Goal: Information Seeking & Learning: Learn about a topic

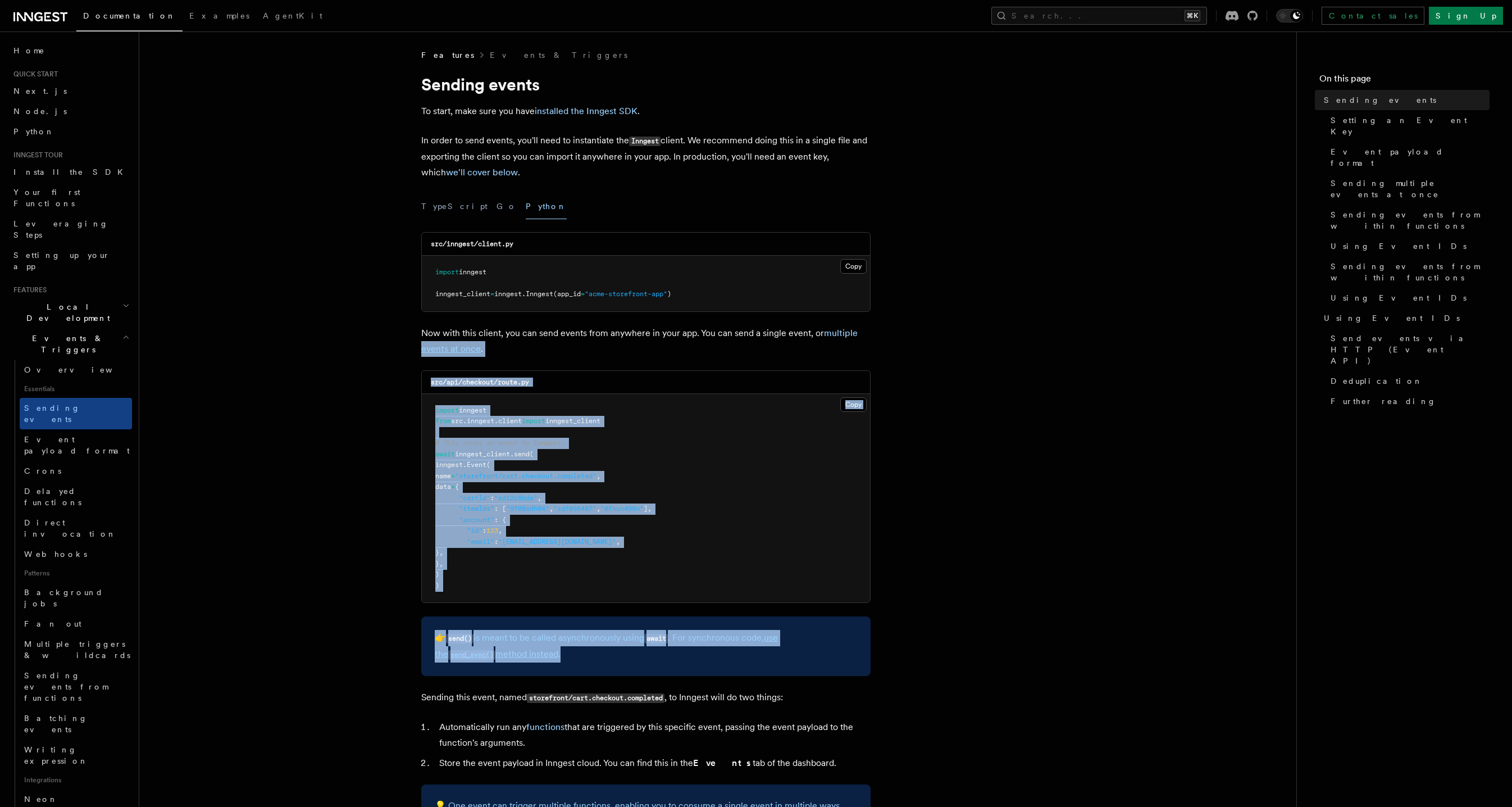
drag, startPoint x: 848, startPoint y: 618, endPoint x: 373, endPoint y: 342, distance: 549.4
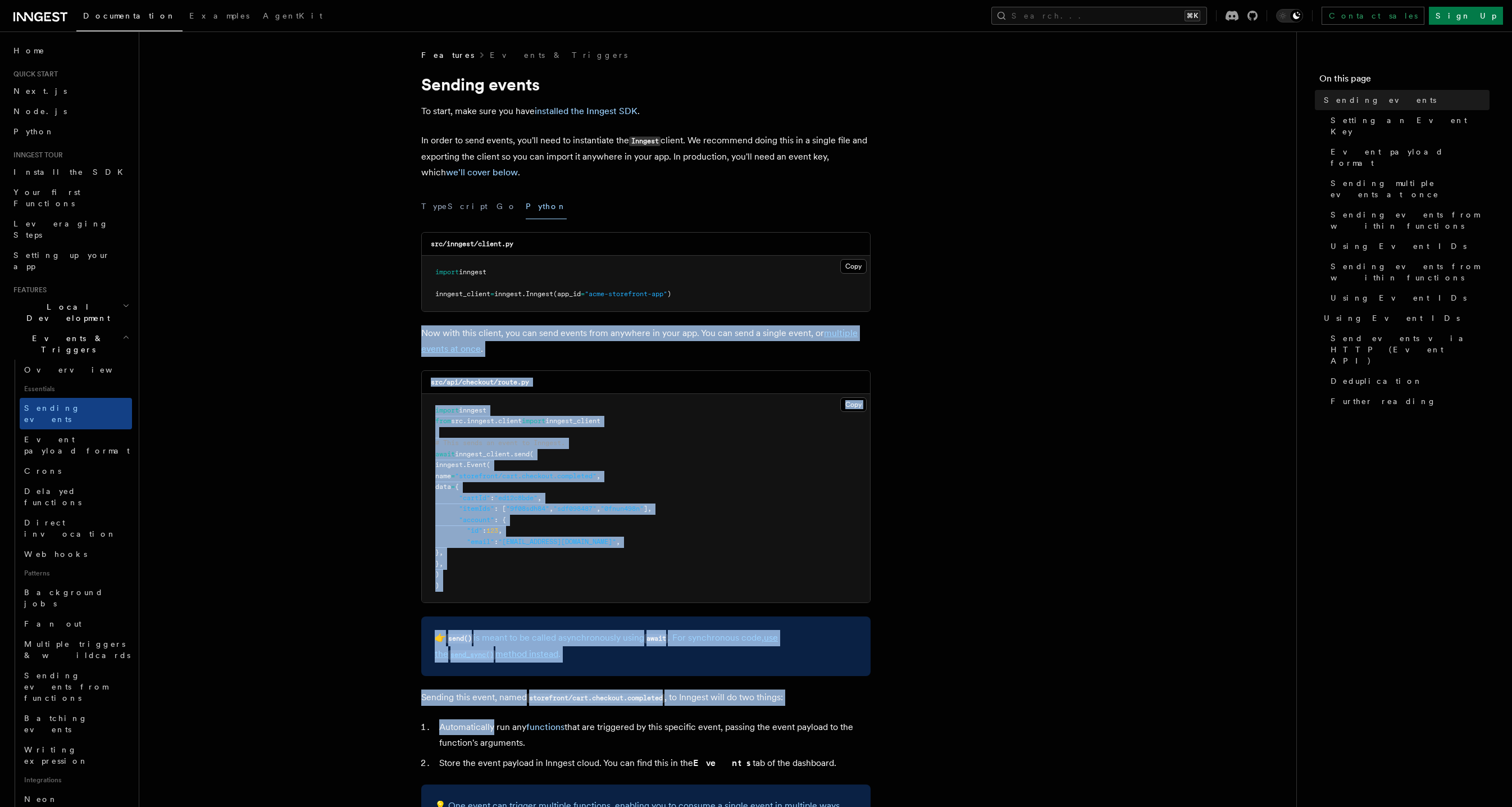
drag, startPoint x: 305, startPoint y: 326, endPoint x: 1005, endPoint y: 694, distance: 790.8
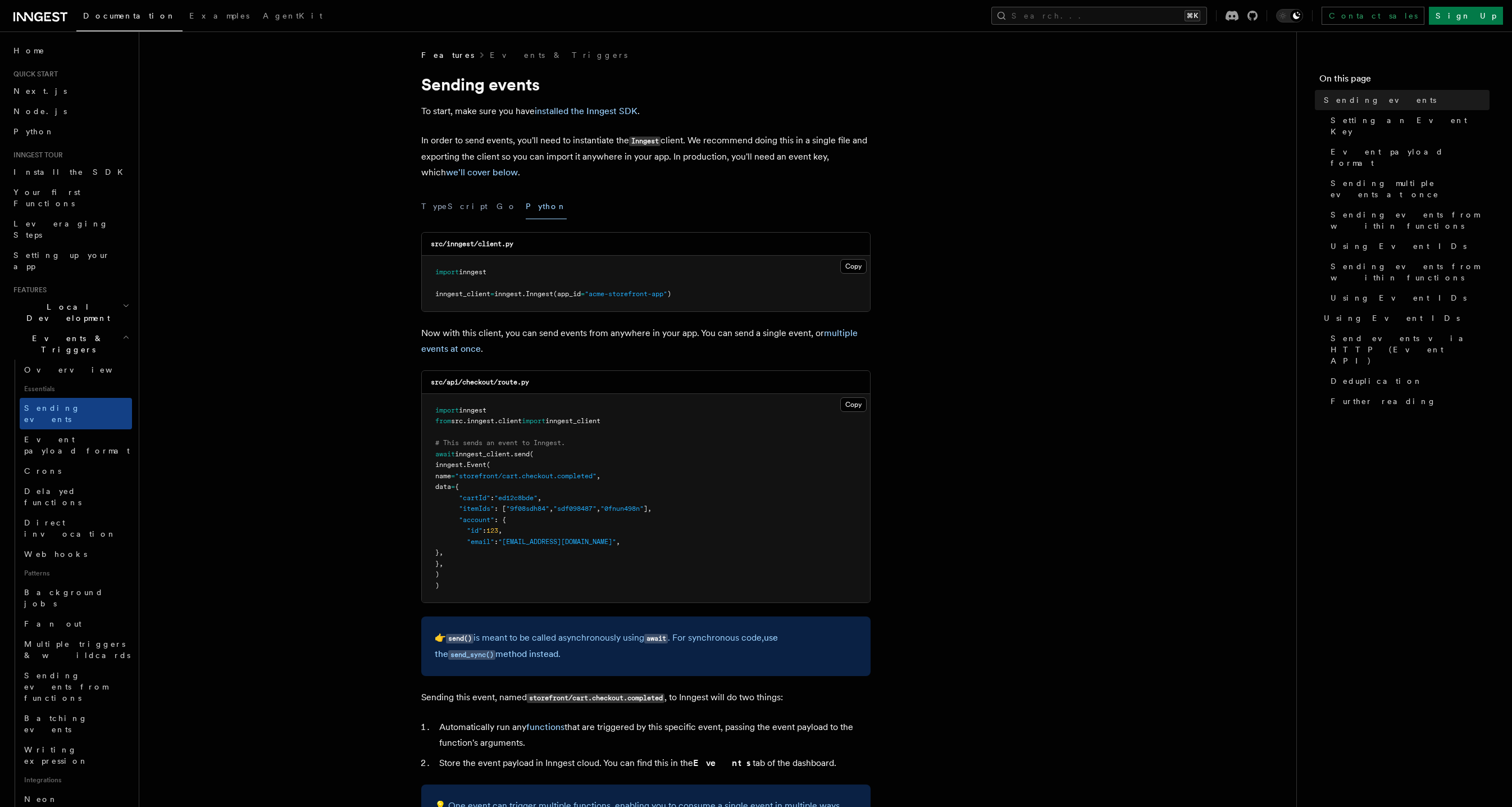
drag, startPoint x: 1005, startPoint y: 694, endPoint x: 1002, endPoint y: 686, distance: 8.5
drag, startPoint x: 999, startPoint y: 681, endPoint x: 884, endPoint y: 596, distance: 143.0
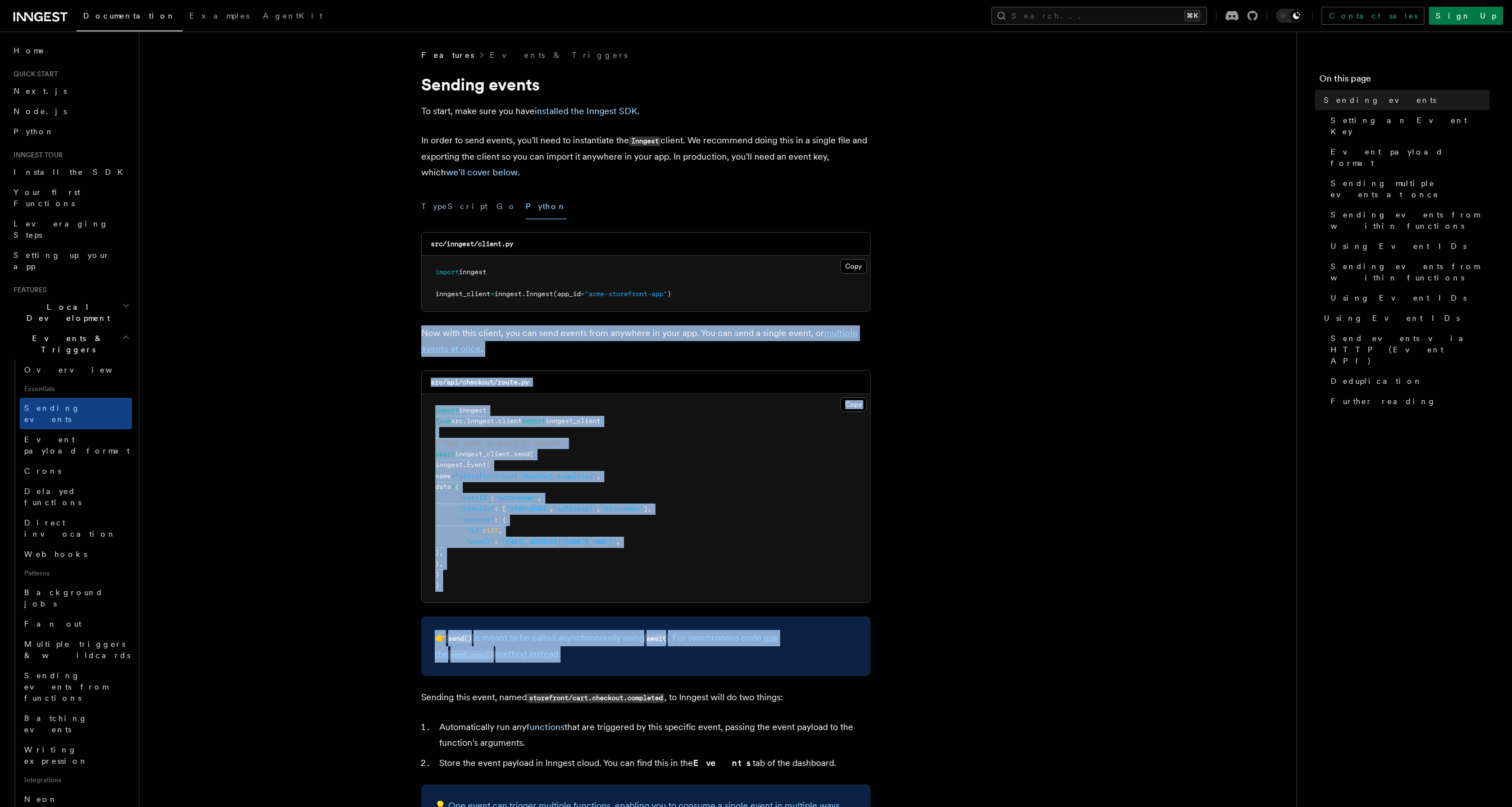
drag, startPoint x: 918, startPoint y: 661, endPoint x: 384, endPoint y: 335, distance: 625.6
drag, startPoint x: 384, startPoint y: 335, endPoint x: 987, endPoint y: 659, distance: 684.5
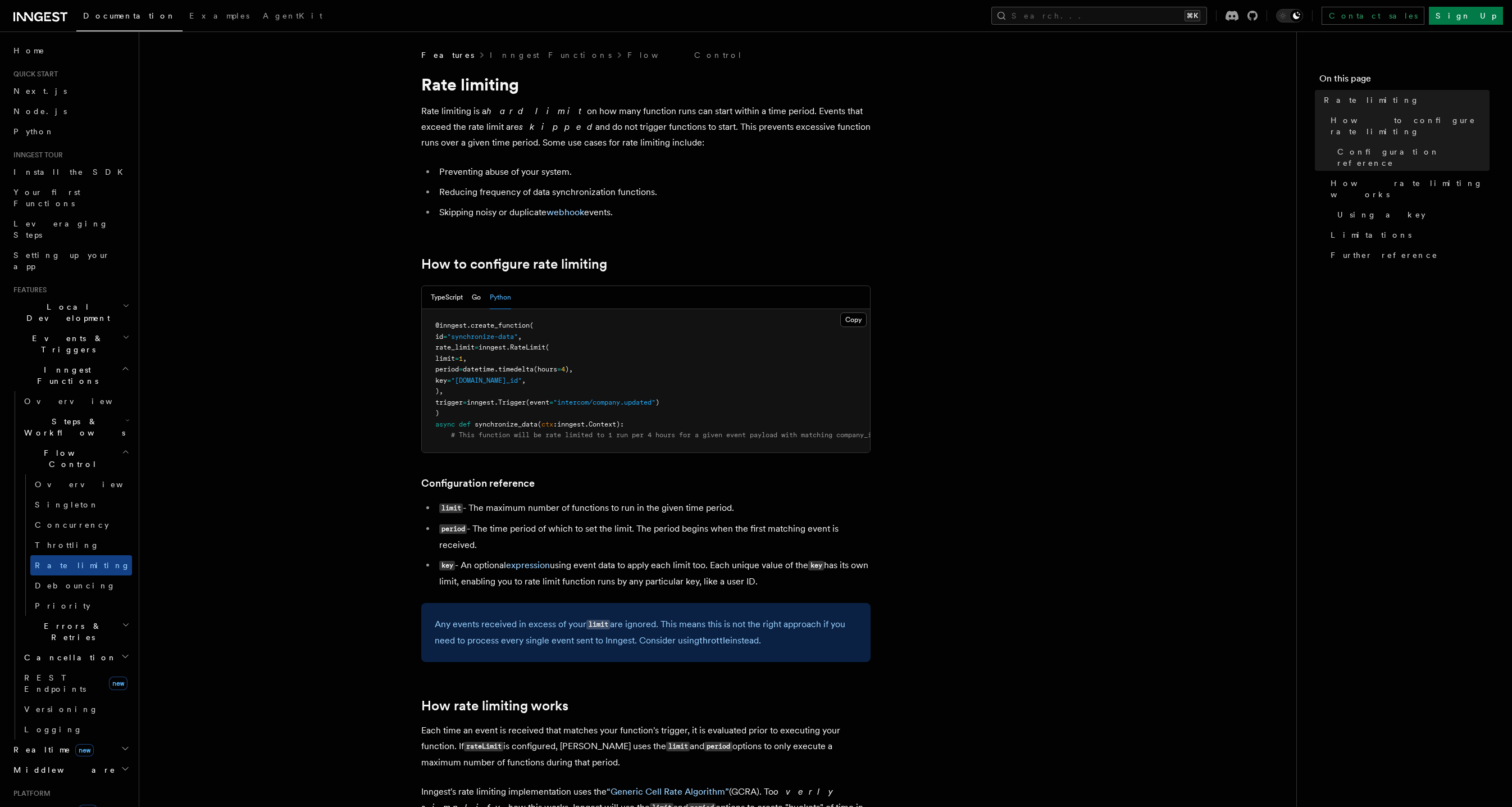
click at [672, 216] on li "Skipping noisy or duplicate webhook events." at bounding box center [653, 212] width 435 height 16
drag, startPoint x: 670, startPoint y: 216, endPoint x: 412, endPoint y: 88, distance: 288.0
copy article "Rate limiting Rate limiting is a hard limit on how many function runs can start…"
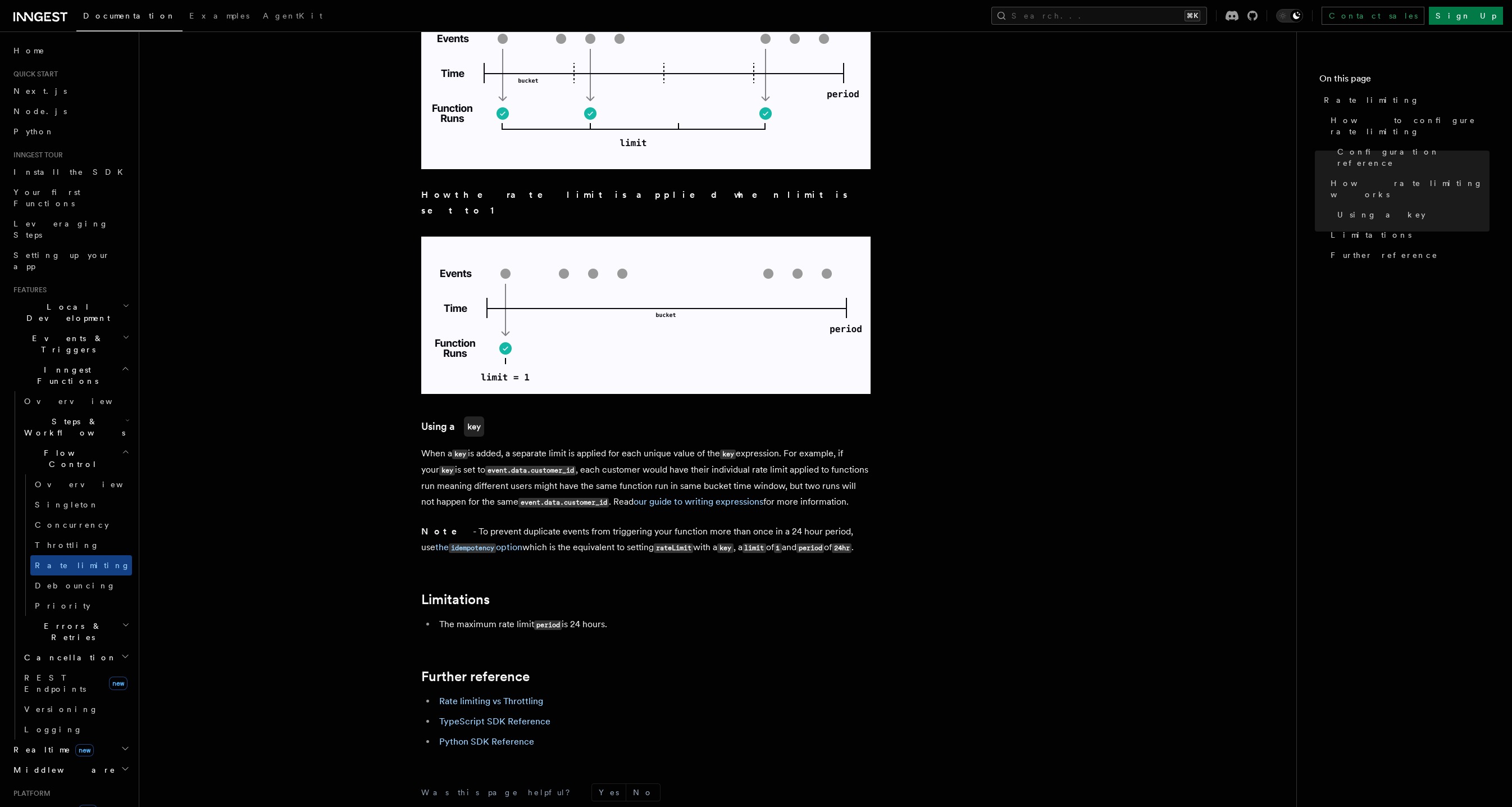
scroll to position [1321, 0]
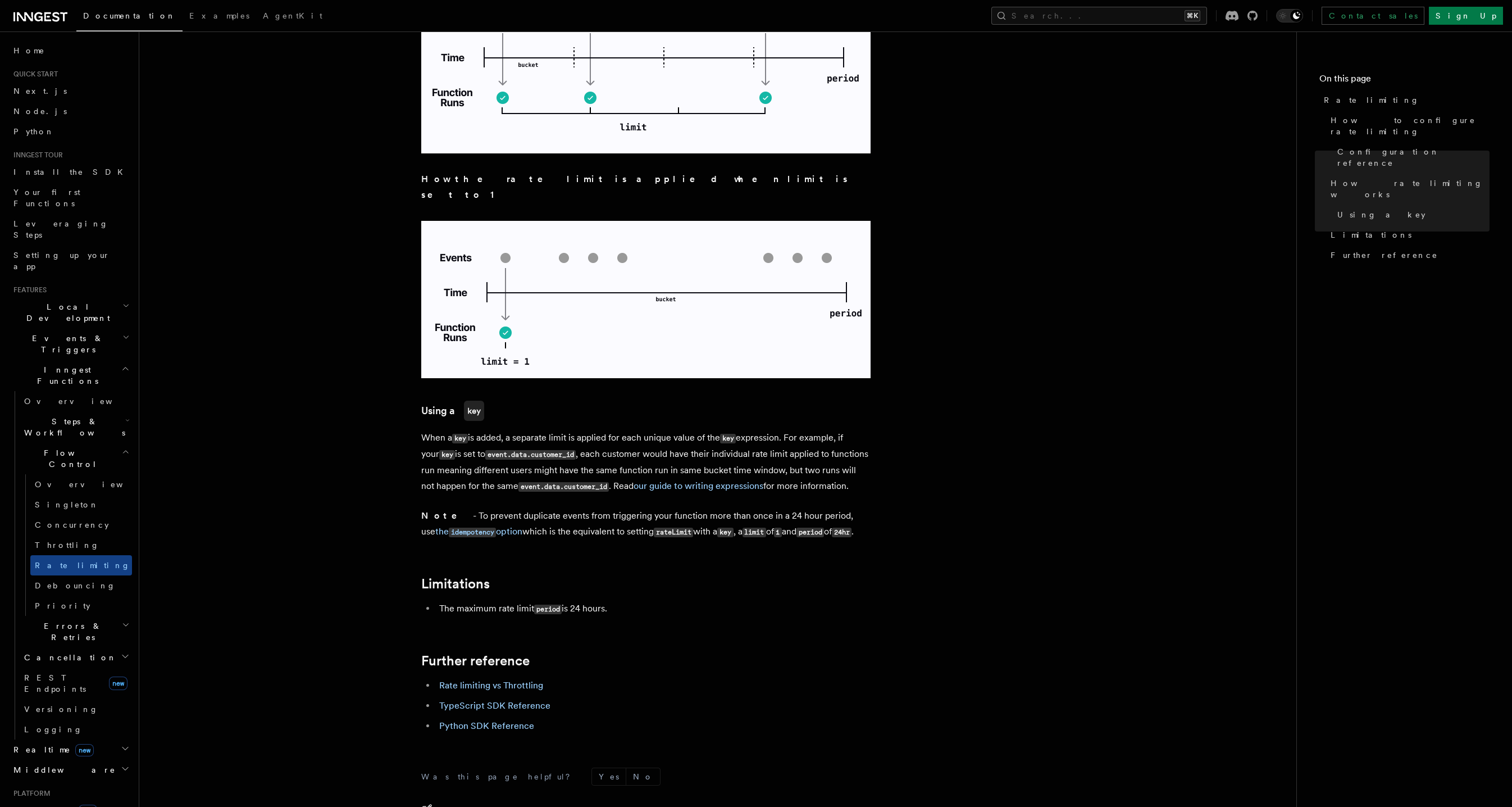
click at [536, 680] on link "Rate limiting vs Throttling" at bounding box center [491, 685] width 104 height 11
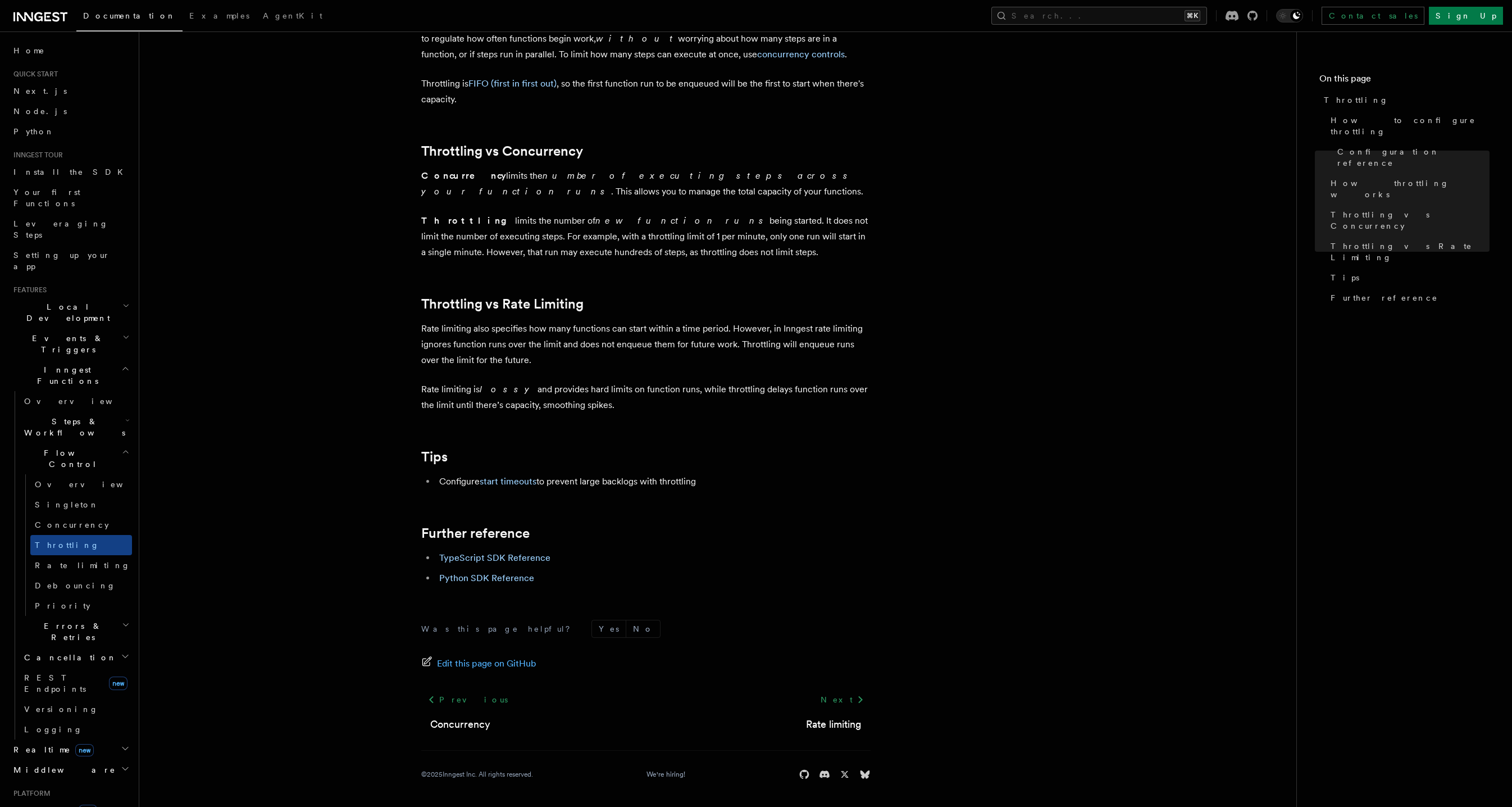
scroll to position [950, 0]
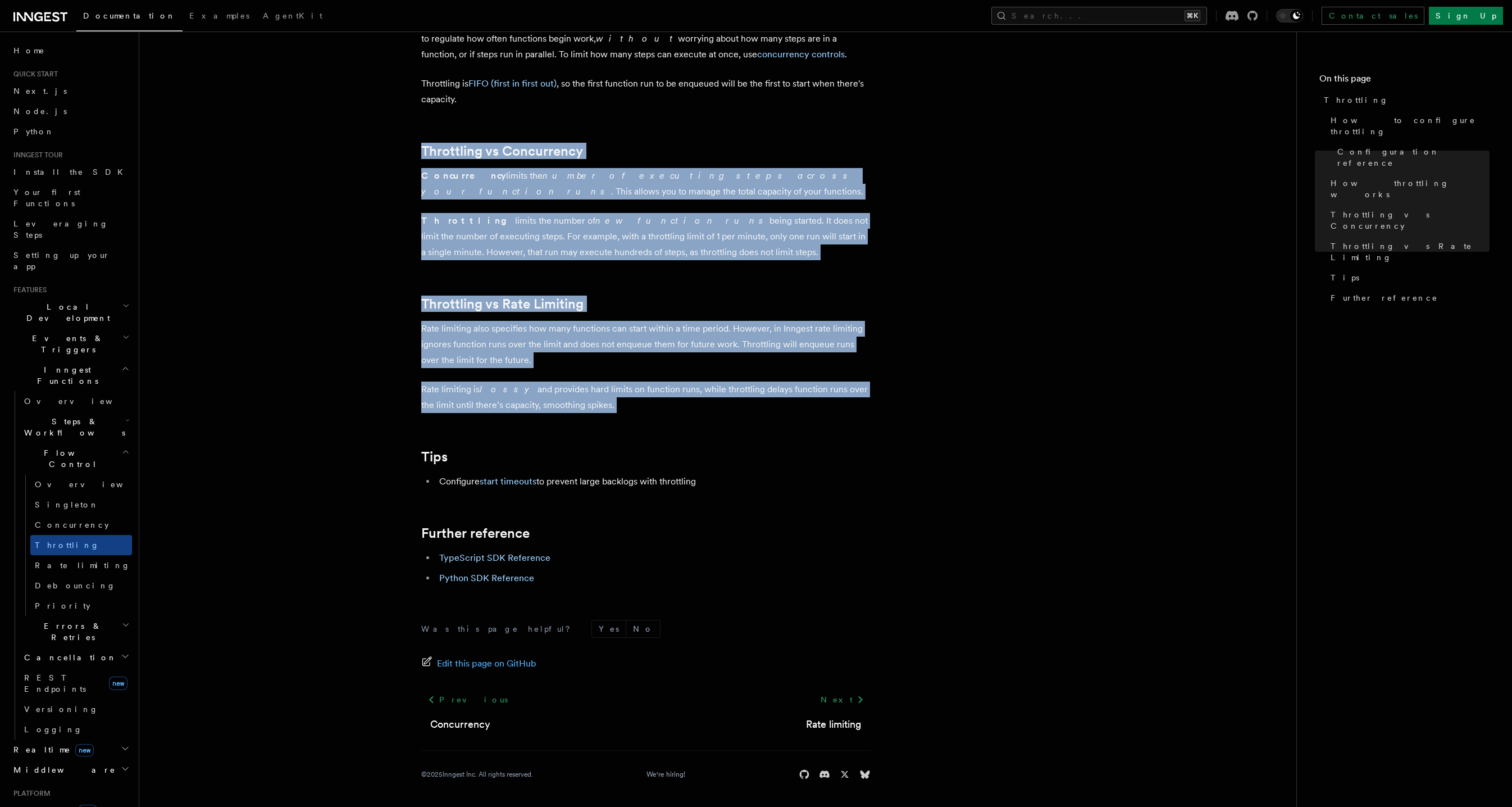
drag, startPoint x: 624, startPoint y: 417, endPoint x: 522, endPoint y: 191, distance: 248.0
copy article "Throttling vs Concurrency Concurrency limits the number of executing steps acro…"
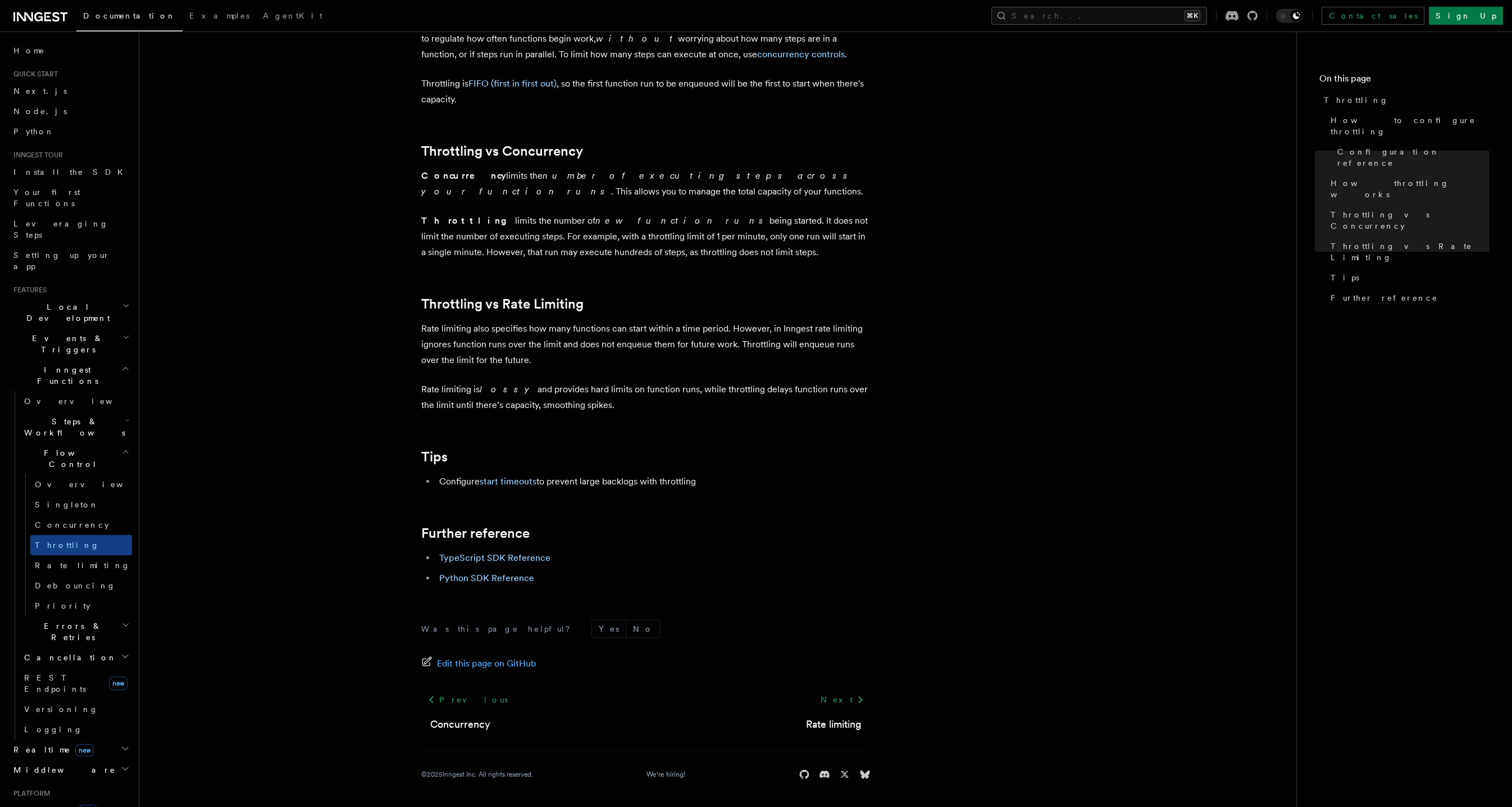
click at [445, 179] on strong "Concurrency" at bounding box center [463, 176] width 85 height 11
click at [445, 179] on strong "Concurrency" at bounding box center [463, 176] width 85 height 11
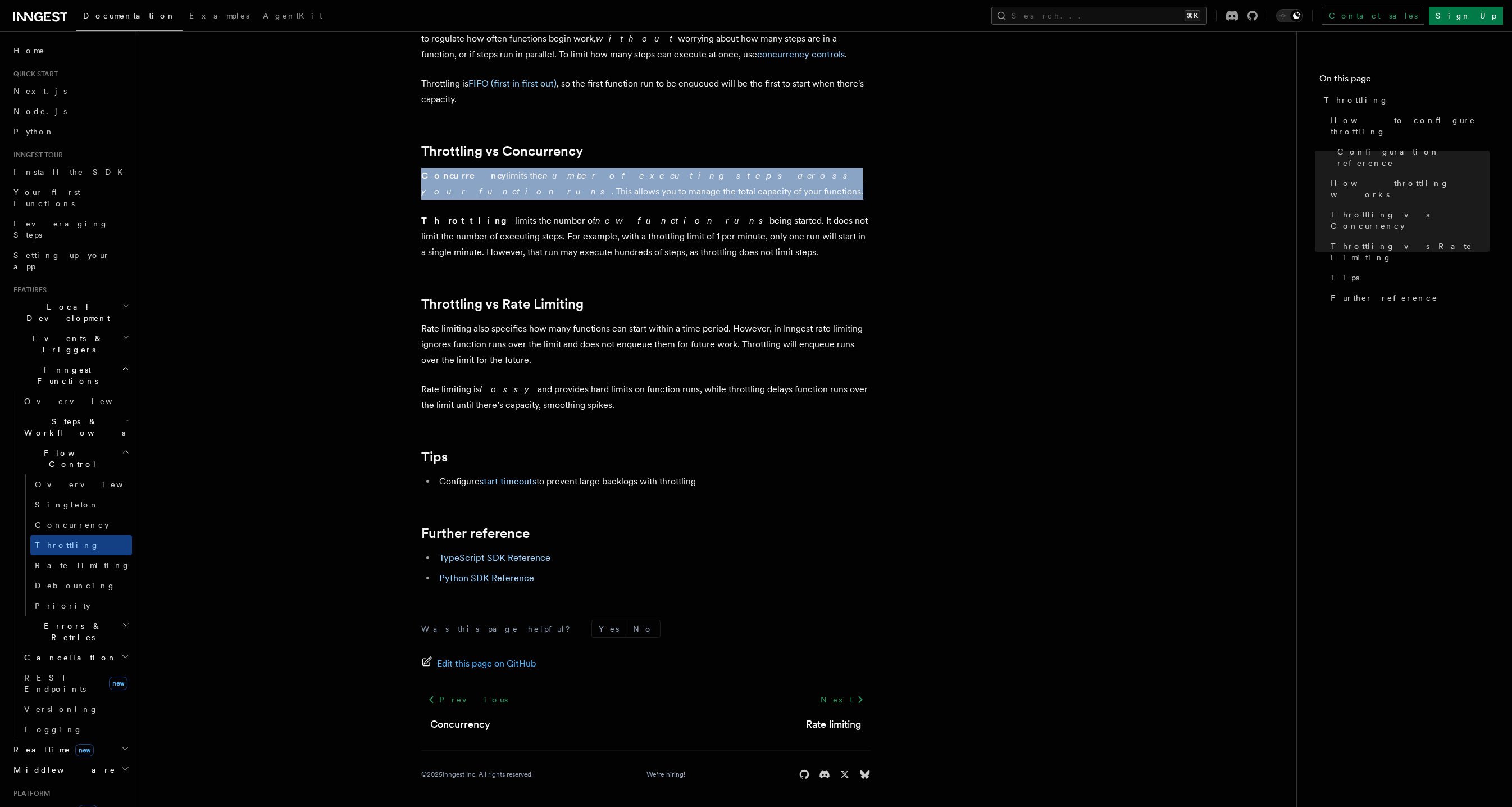
drag, startPoint x: 445, startPoint y: 179, endPoint x: 450, endPoint y: 181, distance: 5.4
click at [445, 179] on strong "Concurrency" at bounding box center [463, 176] width 85 height 11
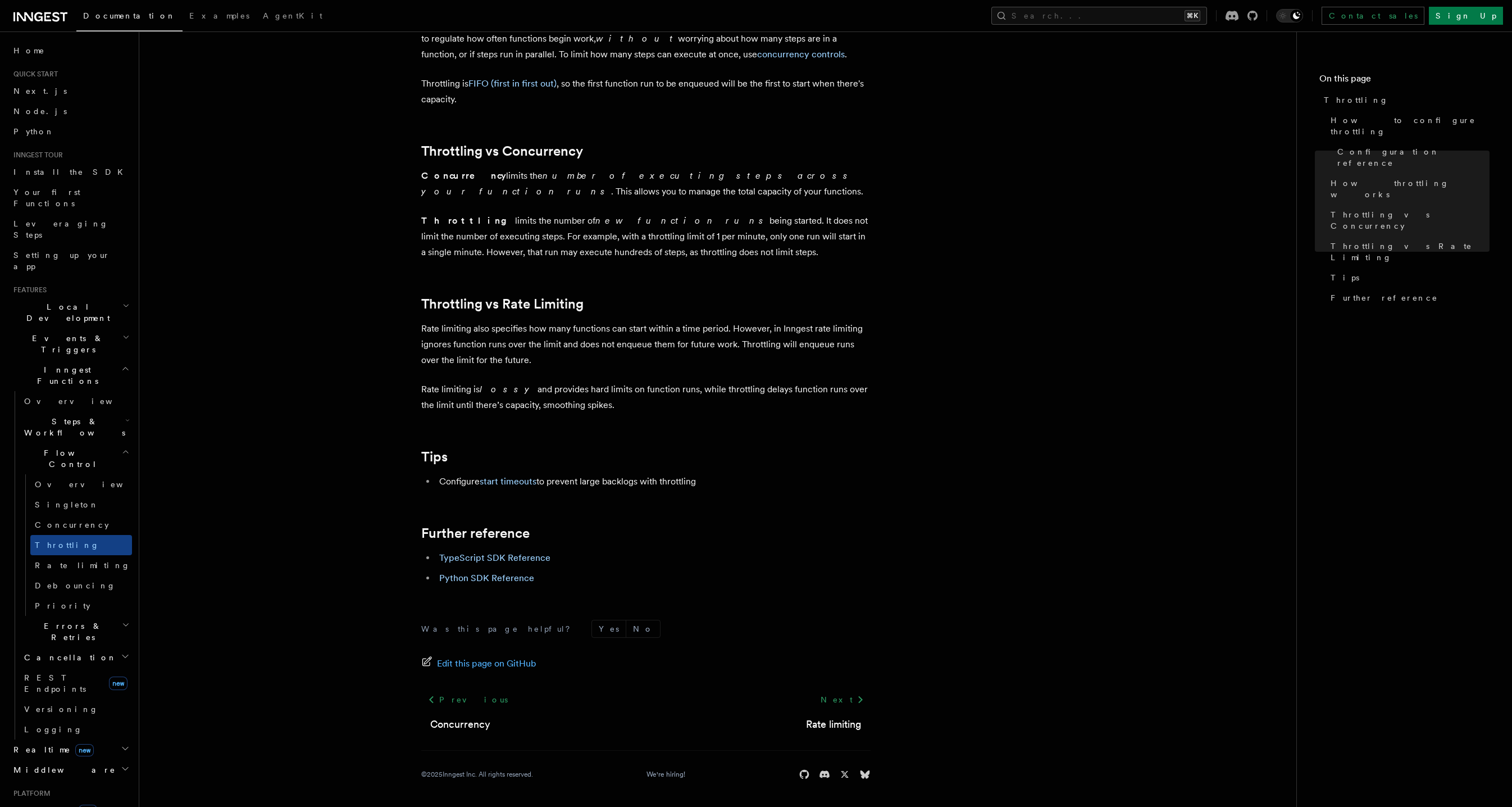
click at [600, 221] on em "new function runs" at bounding box center [683, 220] width 174 height 11
click at [600, 222] on em "new function runs" at bounding box center [683, 220] width 174 height 11
click at [601, 227] on p "Throttling limits the number of new function runs being started. It does not li…" at bounding box center [646, 237] width 449 height 47
click at [601, 230] on p "Throttling limits the number of new function runs being started. It does not li…" at bounding box center [646, 237] width 449 height 47
click at [601, 230] on p "Throttling limits the number of new function runs being started. It does not li…" at bounding box center [646, 237] width 449 height 47
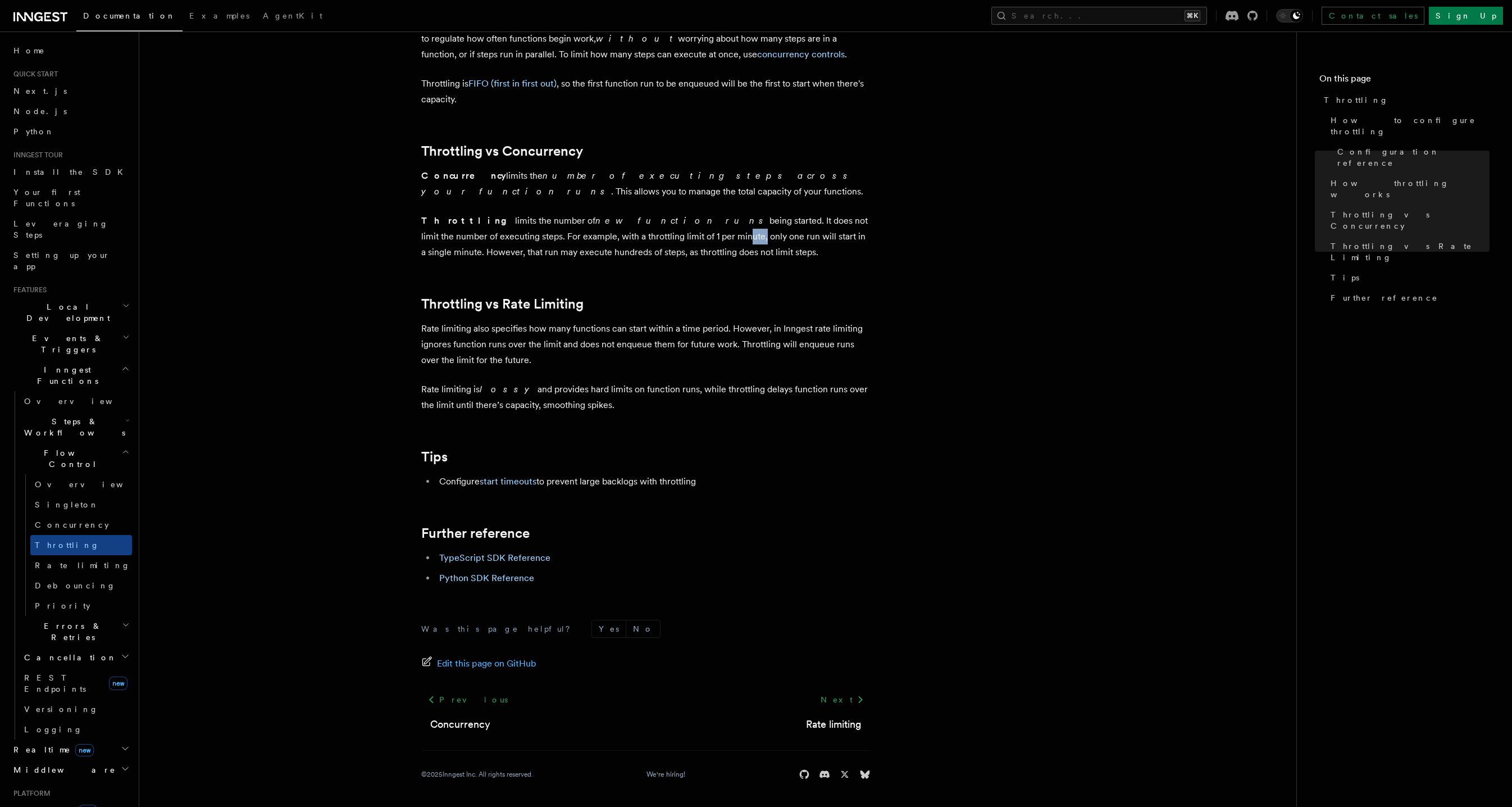
click at [602, 231] on p "Throttling limits the number of new function runs being started. It does not li…" at bounding box center [646, 237] width 449 height 47
click at [602, 232] on p "Throttling limits the number of new function runs being started. It does not li…" at bounding box center [646, 237] width 449 height 47
click at [632, 236] on p "Throttling limits the number of new function runs being started. It does not li…" at bounding box center [646, 237] width 449 height 47
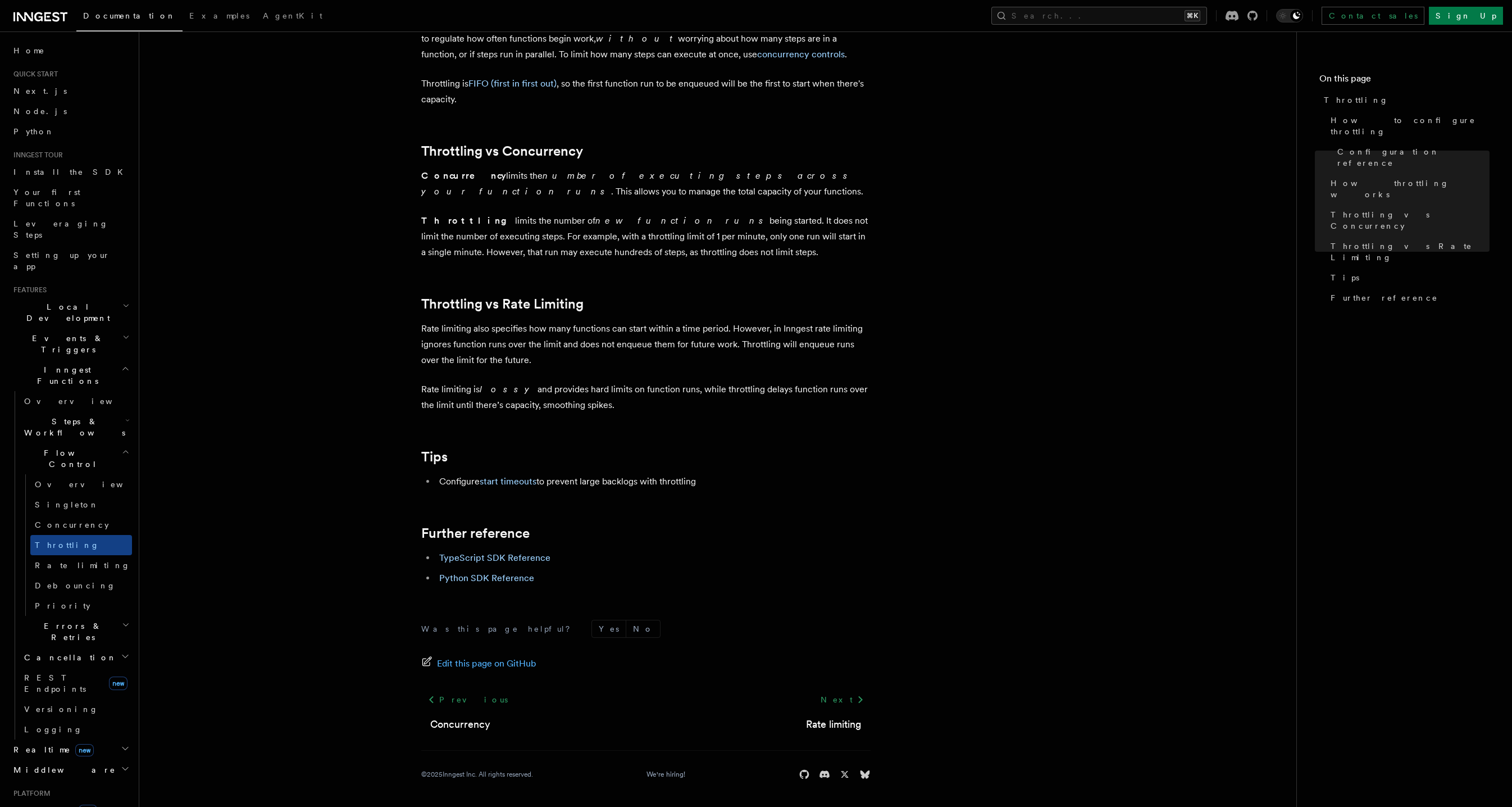
click at [686, 257] on p "Throttling limits the number of new function runs being started. It does not li…" at bounding box center [646, 237] width 449 height 47
click at [684, 257] on p "Throttling limits the number of new function runs being started. It does not li…" at bounding box center [646, 237] width 449 height 47
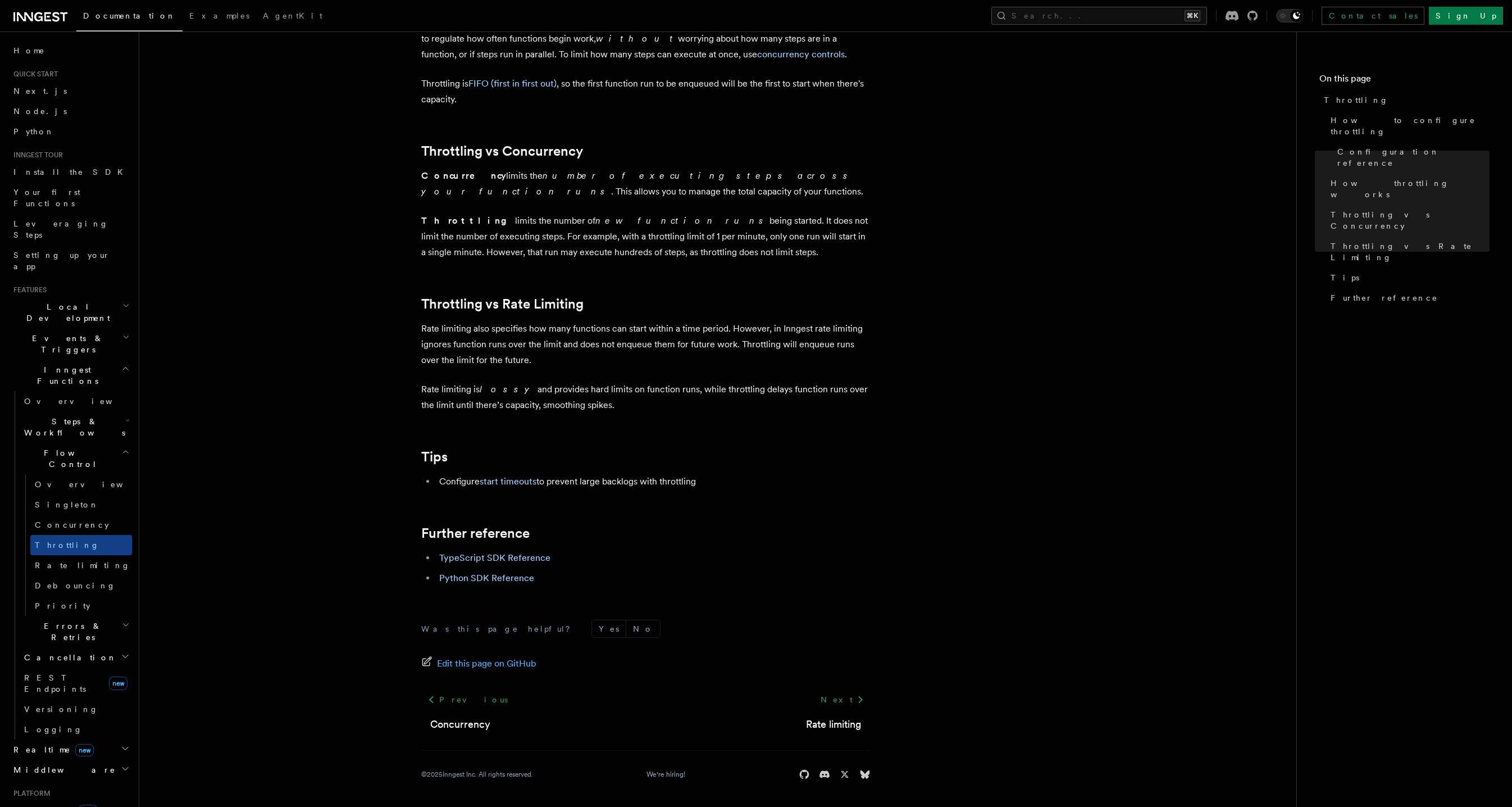
click at [686, 251] on p "Throttling limits the number of new function runs being started. It does not li…" at bounding box center [646, 237] width 449 height 47
click at [686, 251] on p "Throttling limits the number of new function runs being started. It does not li…" at bounding box center [646, 237] width 449 height 47
click at [688, 250] on p "Throttling limits the number of new function runs being started. It does not li…" at bounding box center [646, 237] width 449 height 47
click at [690, 249] on p "Throttling limits the number of new function runs being started. It does not li…" at bounding box center [646, 237] width 449 height 47
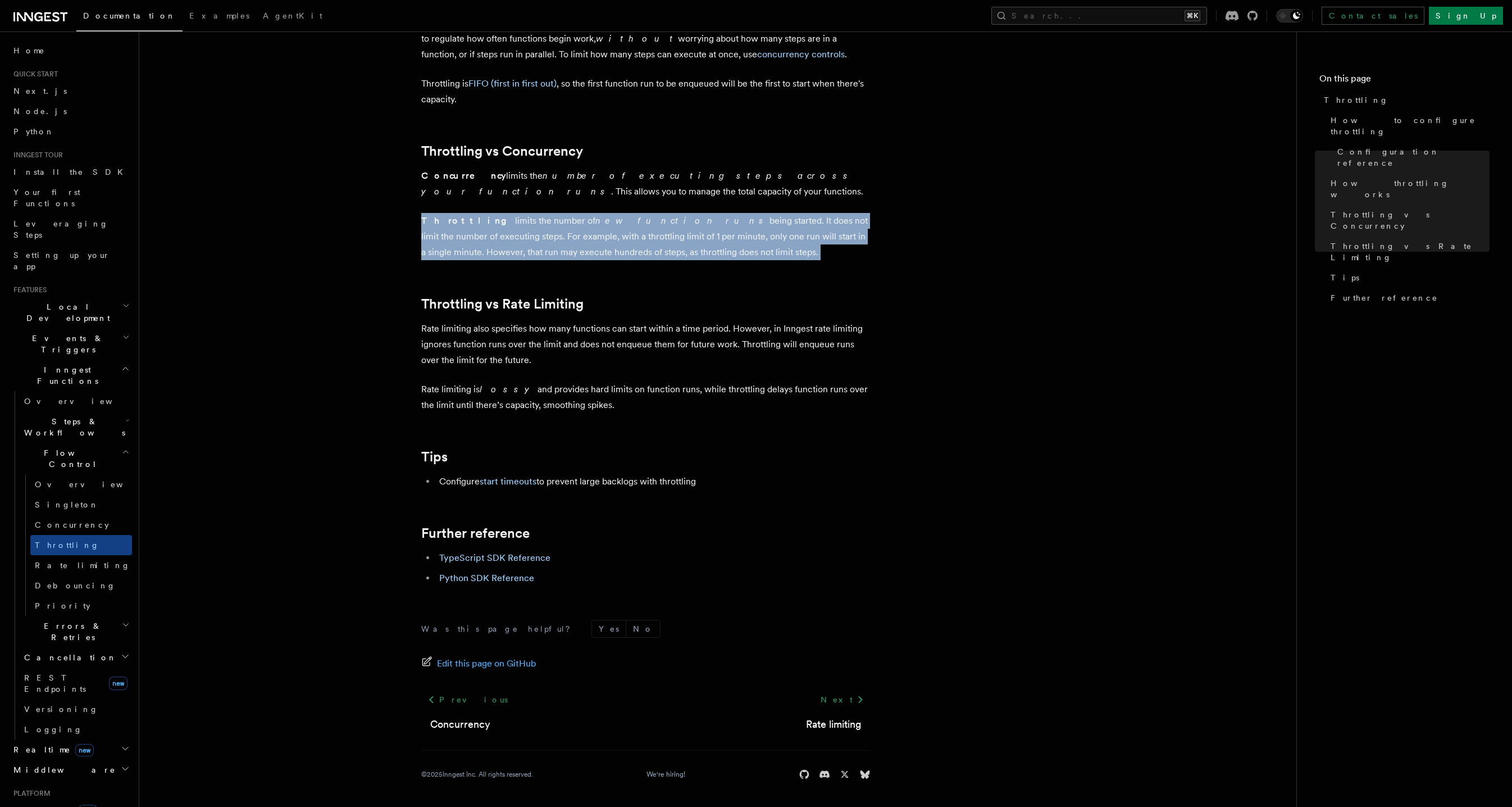
drag, startPoint x: 690, startPoint y: 249, endPoint x: 329, endPoint y: 225, distance: 361.8
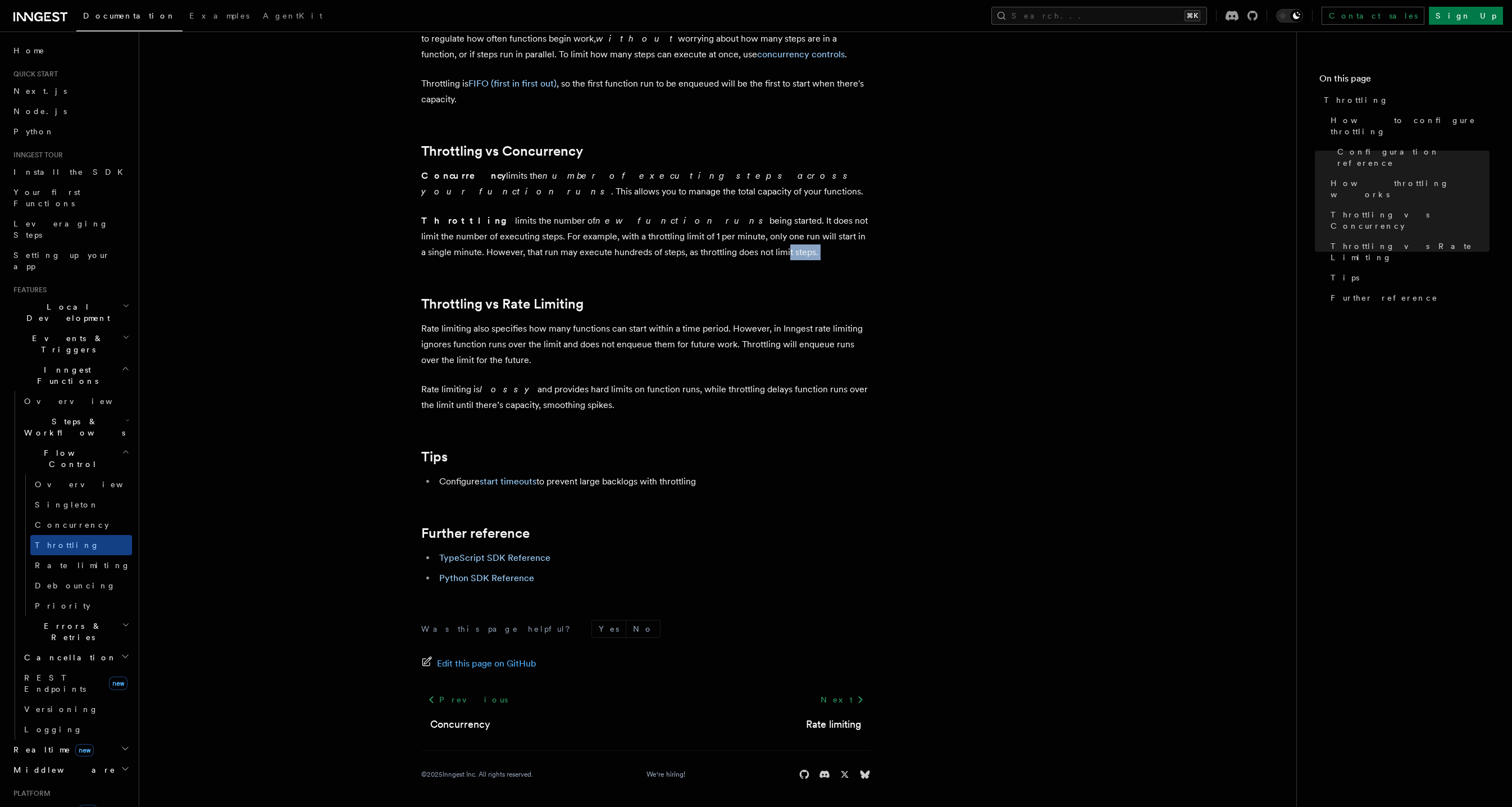
click at [647, 251] on p "Throttling limits the number of new function runs being started. It does not li…" at bounding box center [646, 237] width 449 height 47
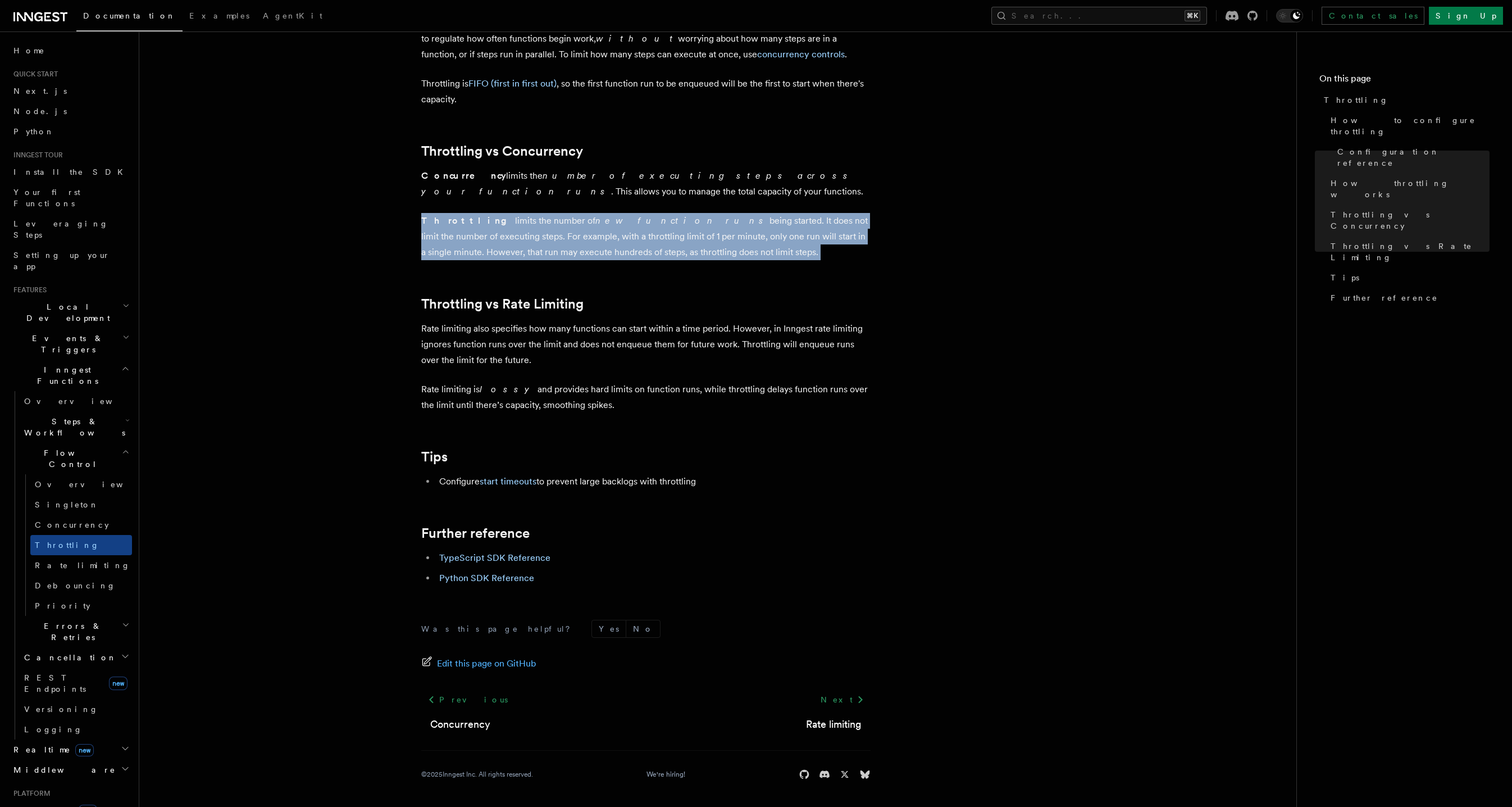
click at [647, 251] on p "Throttling limits the number of new function runs being started. It does not li…" at bounding box center [646, 237] width 449 height 47
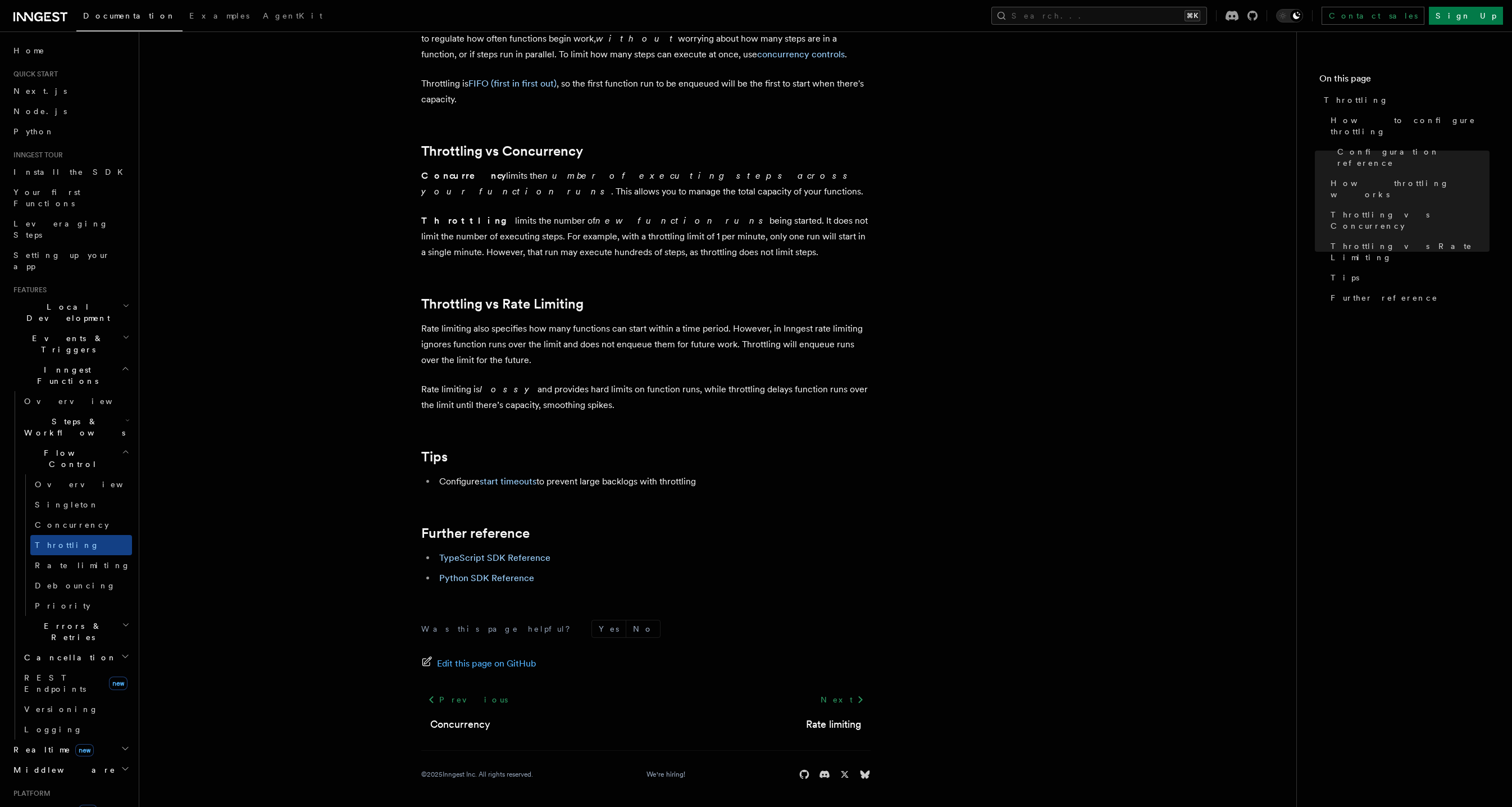
drag, startPoint x: 728, startPoint y: 256, endPoint x: 411, endPoint y: 226, distance: 318.4
click at [545, 237] on p "Throttling limits the number of new function runs being started. It does not li…" at bounding box center [646, 237] width 449 height 47
click at [545, 237] on p "Throttling limits the number of new function runs being started. It does not li…" at bounding box center [646, 237] width 449 height 47
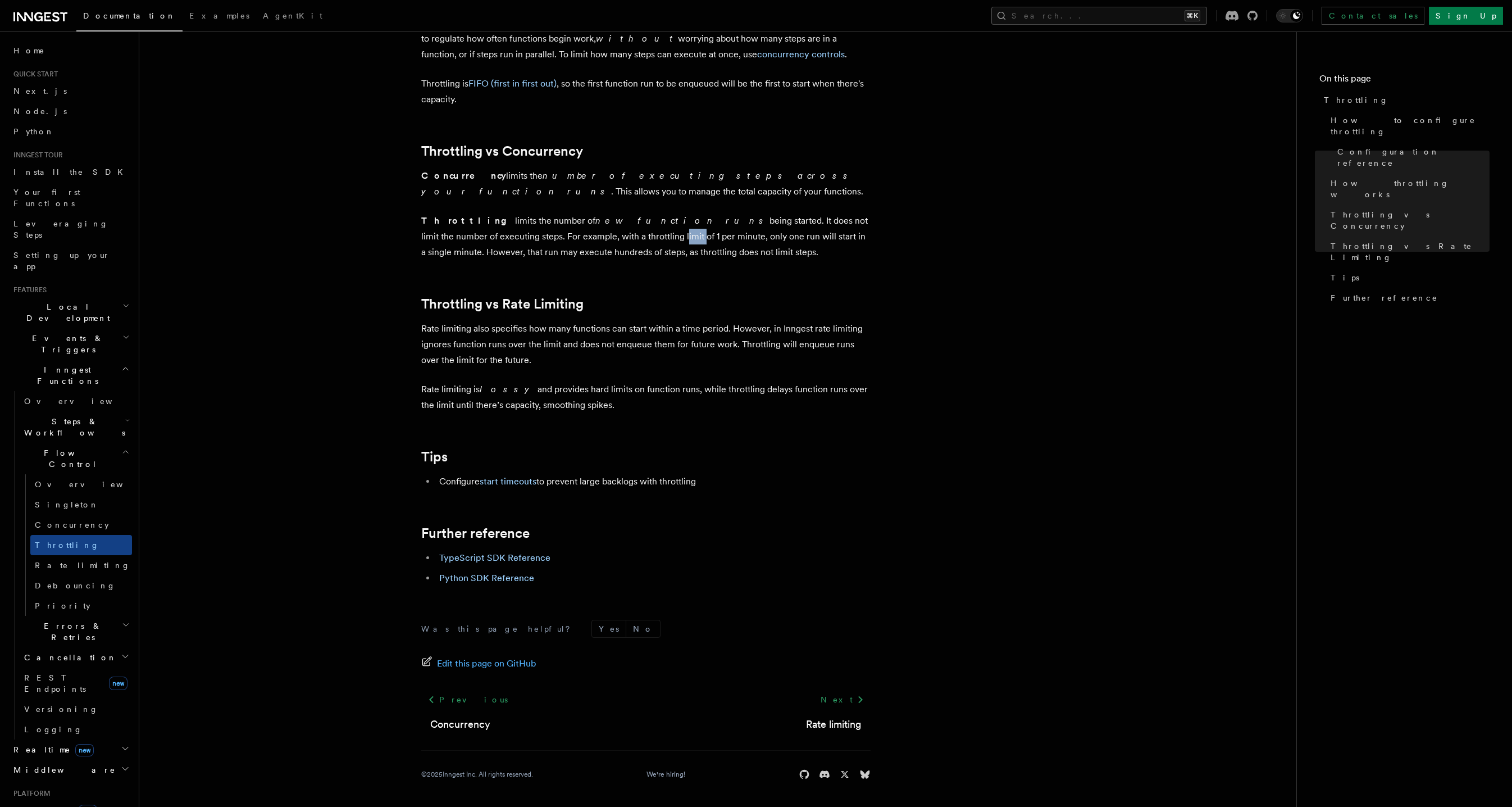
click at [545, 238] on p "Throttling limits the number of new function runs being started. It does not li…" at bounding box center [646, 237] width 449 height 47
click at [546, 238] on p "Throttling limits the number of new function runs being started. It does not li…" at bounding box center [646, 237] width 449 height 47
click at [654, 254] on p "Throttling limits the number of new function runs being started. It does not li…" at bounding box center [646, 237] width 449 height 47
click at [655, 254] on p "Throttling limits the number of new function runs being started. It does not li…" at bounding box center [646, 237] width 449 height 47
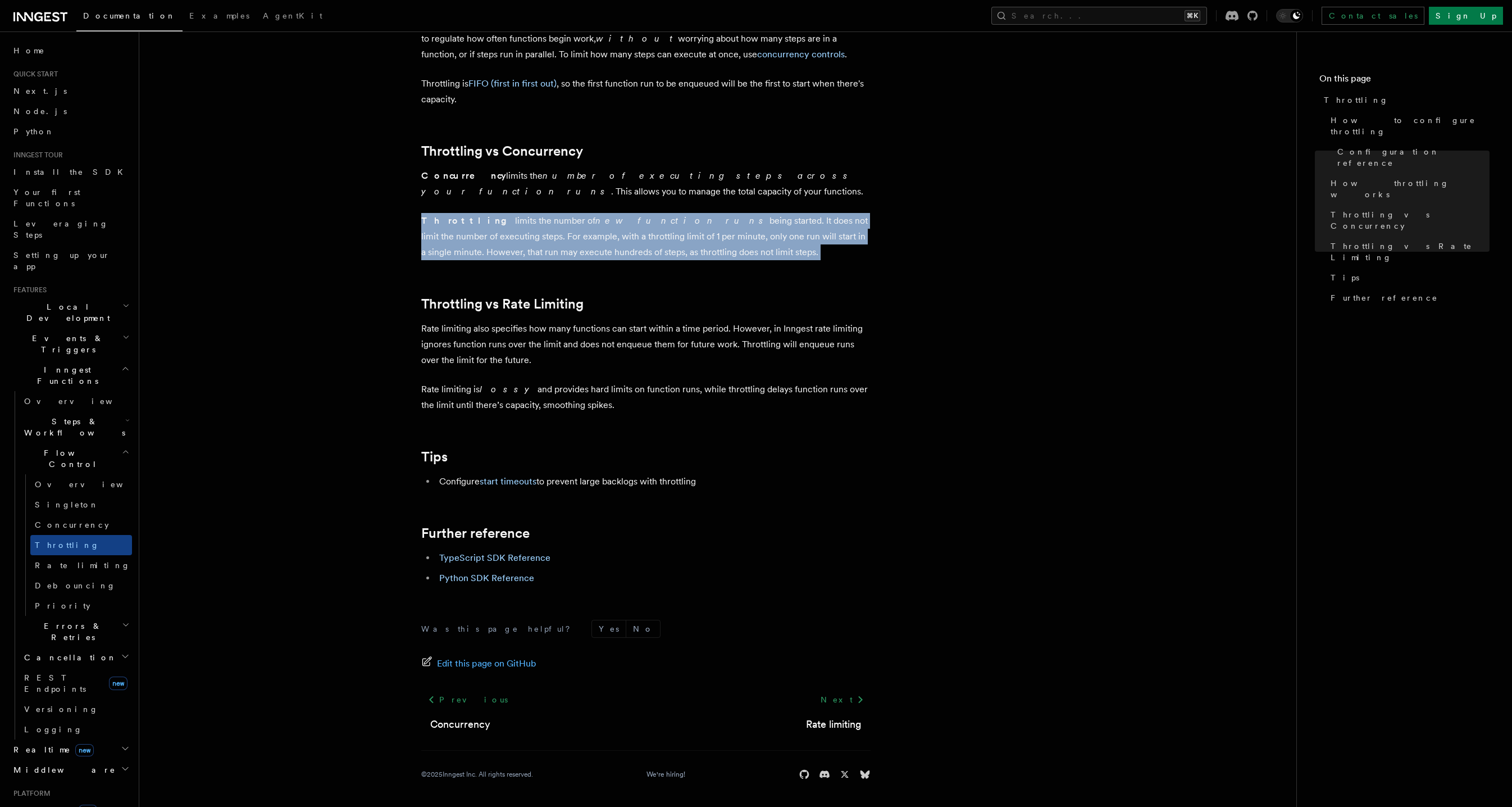
click at [655, 255] on p "Throttling limits the number of new function runs being started. It does not li…" at bounding box center [646, 237] width 449 height 47
click at [696, 260] on p "Throttling limits the number of new function runs being started. It does not li…" at bounding box center [646, 237] width 449 height 47
drag, startPoint x: 516, startPoint y: 244, endPoint x: 380, endPoint y: 229, distance: 136.8
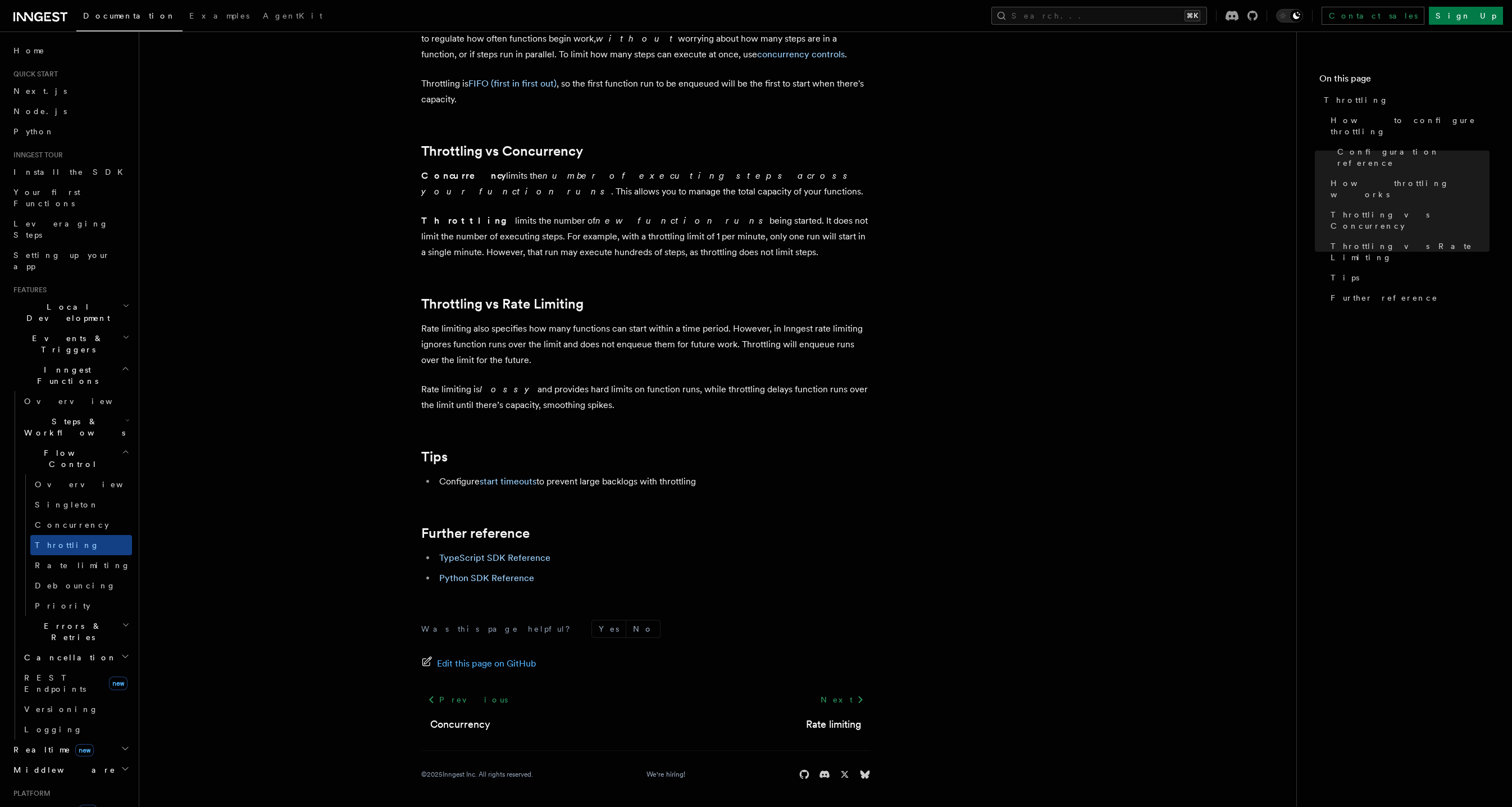
click at [480, 195] on p "Concurrency limits the number of executing steps across your function runs . Th…" at bounding box center [646, 183] width 449 height 31
click at [480, 196] on p "Concurrency limits the number of executing steps across your function runs . Th…" at bounding box center [646, 183] width 449 height 31
drag, startPoint x: 480, startPoint y: 196, endPoint x: 489, endPoint y: 206, distance: 13.5
click at [480, 197] on p "Concurrency limits the number of executing steps across your function runs . Th…" at bounding box center [646, 183] width 449 height 31
click at [713, 255] on p "Throttling limits the number of new function runs being started. It does not li…" at bounding box center [646, 237] width 449 height 47
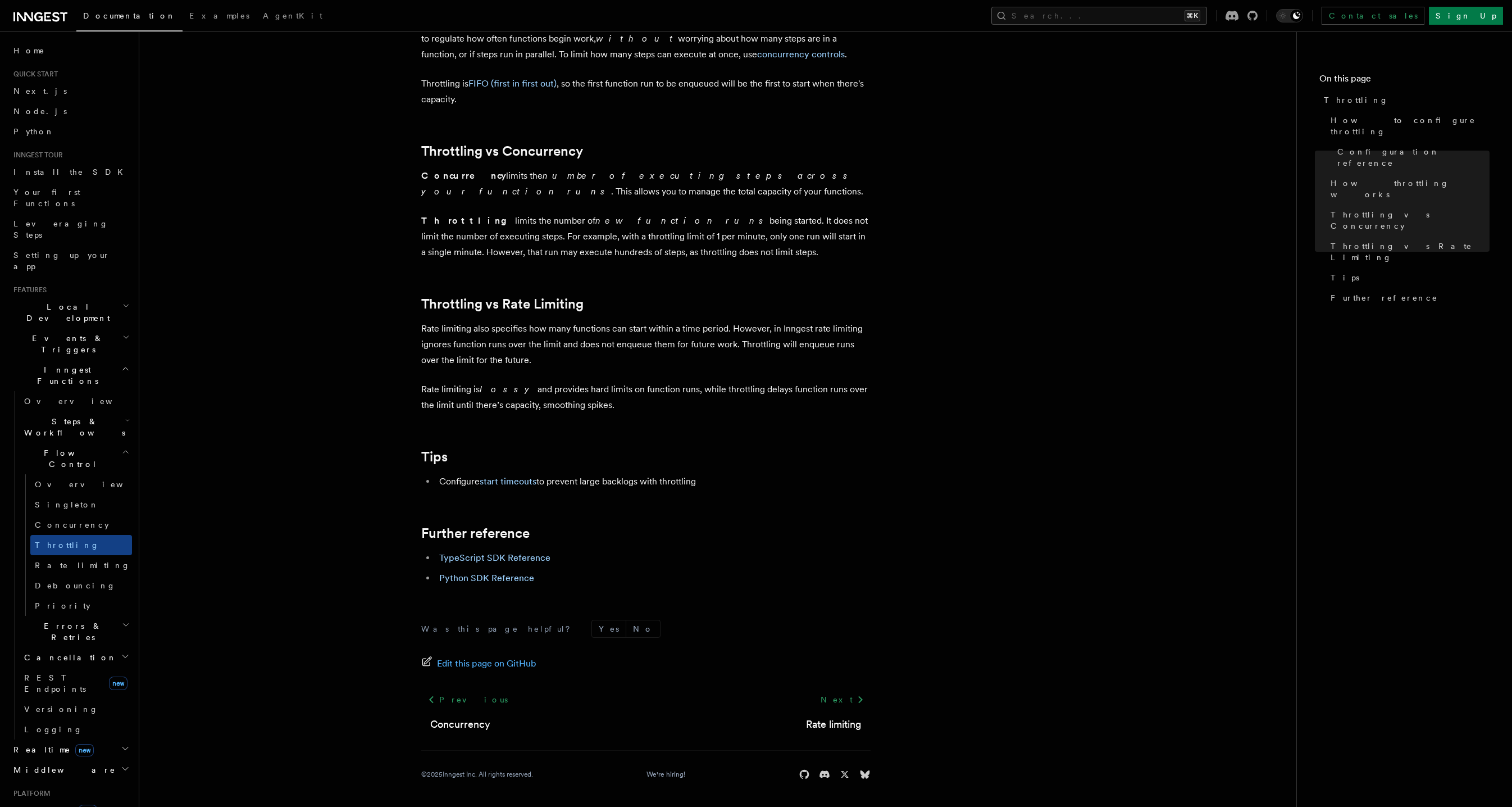
click at [713, 255] on p "Throttling limits the number of new function runs being started. It does not li…" at bounding box center [646, 237] width 449 height 47
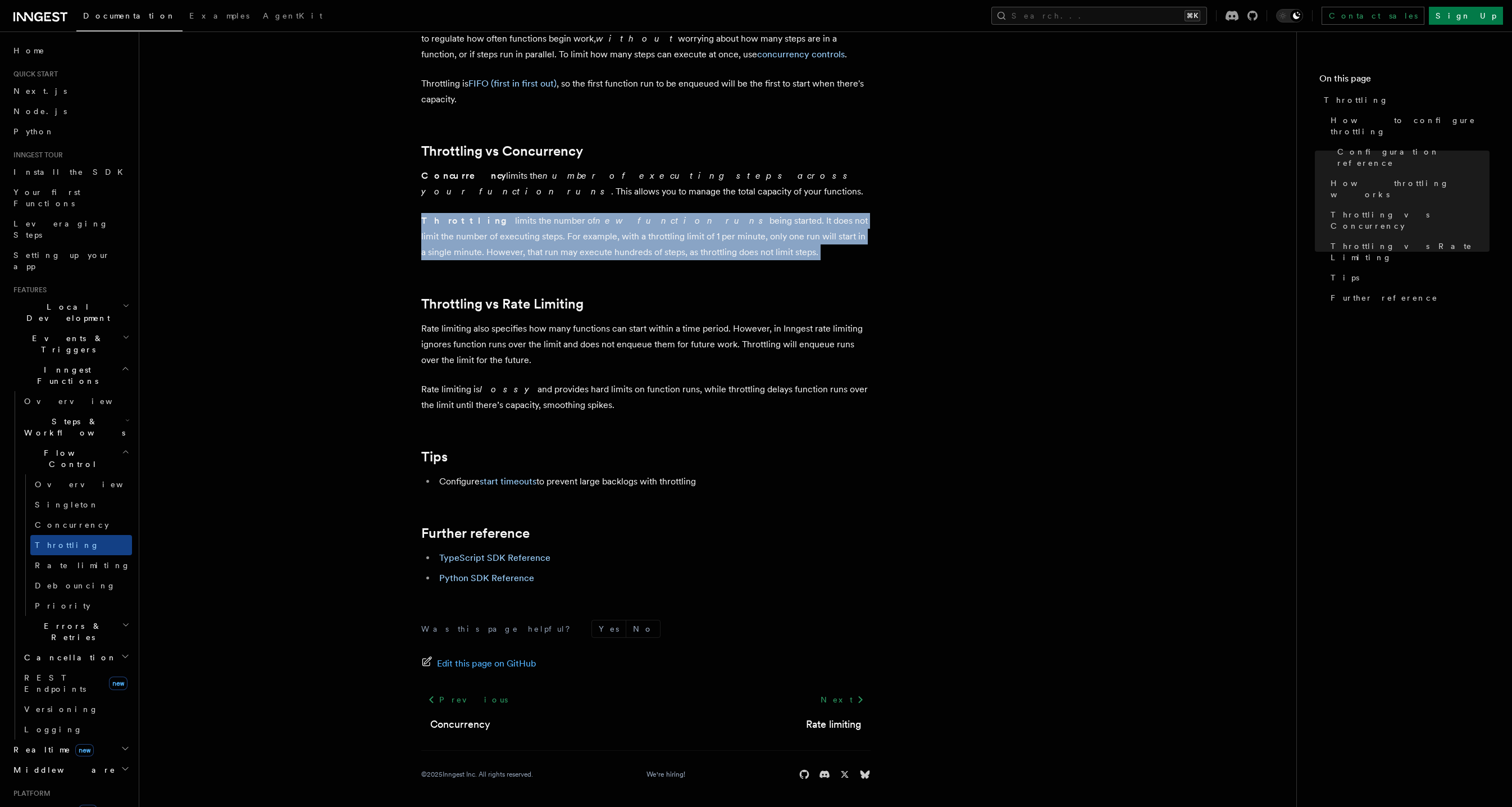
click at [713, 255] on p "Throttling limits the number of new function runs being started. It does not li…" at bounding box center [646, 237] width 449 height 47
